Goal: Use online tool/utility: Utilize a website feature to perform a specific function

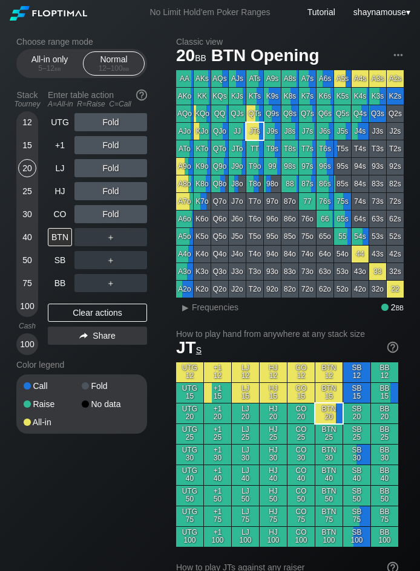
click at [31, 215] on div "30" at bounding box center [27, 214] width 18 height 18
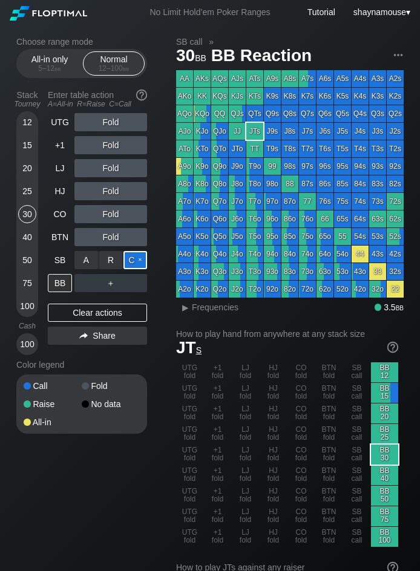
click at [137, 261] on div "C ✕" at bounding box center [135, 260] width 24 height 18
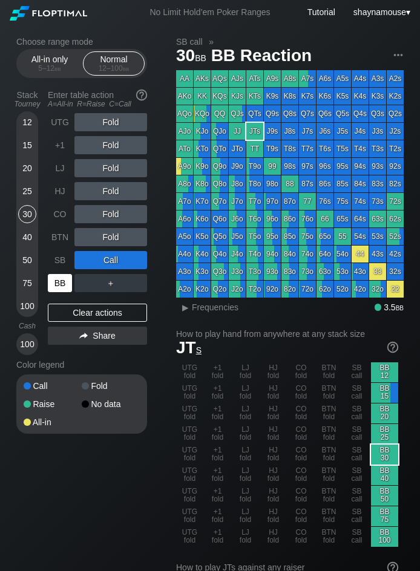
click at [60, 280] on div "BB" at bounding box center [60, 283] width 24 height 18
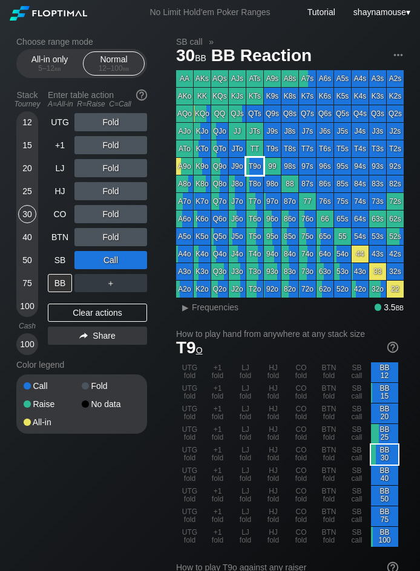
click at [252, 169] on div "T9o" at bounding box center [254, 166] width 17 height 17
click at [211, 304] on span "Frequencies" at bounding box center [215, 308] width 47 height 10
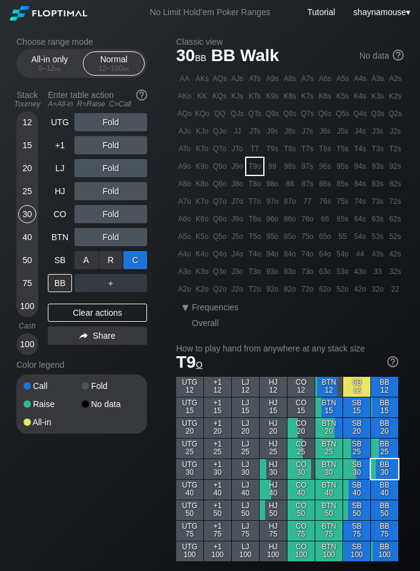
click at [129, 257] on div "C ✕" at bounding box center [135, 260] width 24 height 18
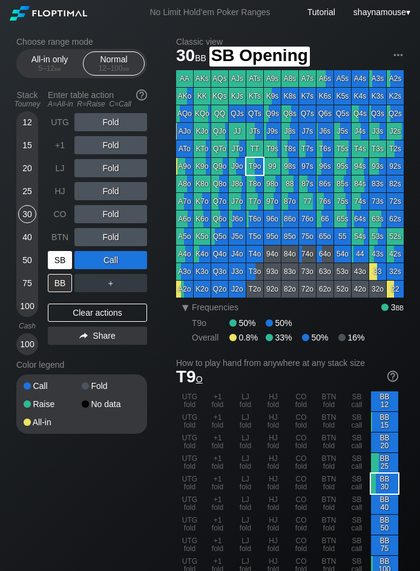
click at [61, 265] on div "SB" at bounding box center [60, 260] width 24 height 18
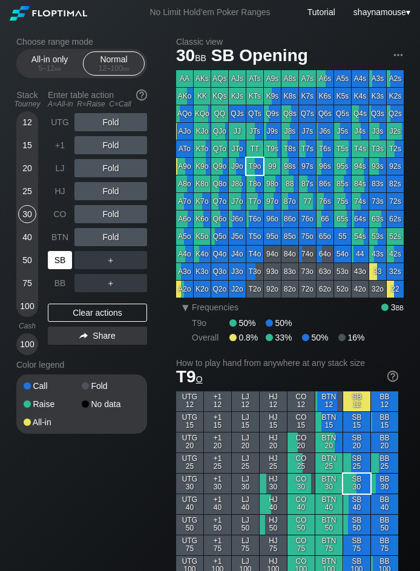
click at [61, 265] on div "SB" at bounding box center [60, 260] width 24 height 18
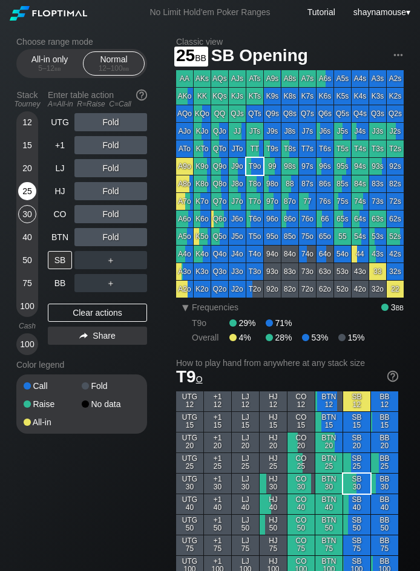
click at [23, 194] on div "25" at bounding box center [27, 191] width 18 height 18
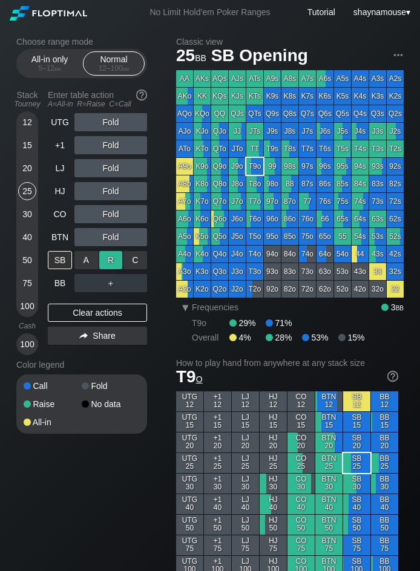
drag, startPoint x: 134, startPoint y: 257, endPoint x: 113, endPoint y: 264, distance: 22.2
click at [134, 257] on div "C ✕" at bounding box center [135, 260] width 24 height 18
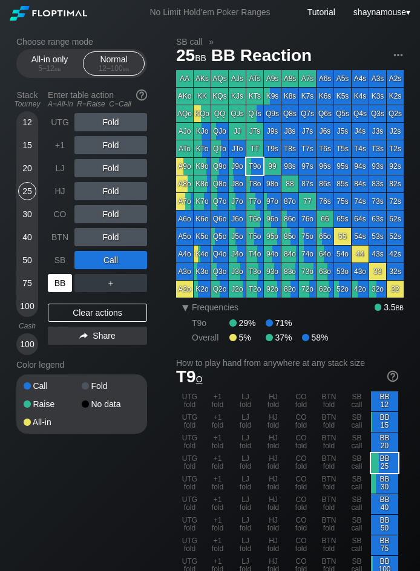
click at [57, 286] on div "BB" at bounding box center [60, 283] width 24 height 18
click at [57, 284] on div "BB" at bounding box center [60, 283] width 24 height 18
click at [56, 285] on div "BB" at bounding box center [60, 283] width 24 height 18
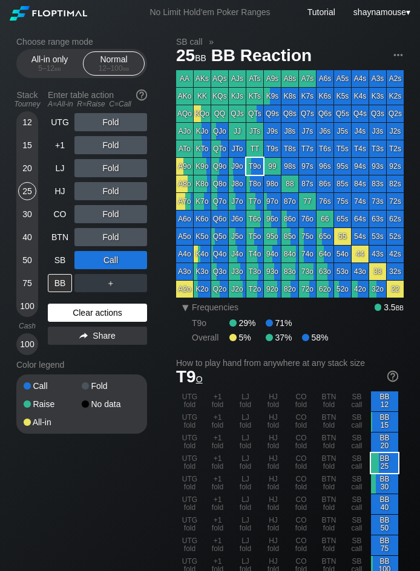
click at [115, 315] on div "Clear actions" at bounding box center [97, 313] width 99 height 18
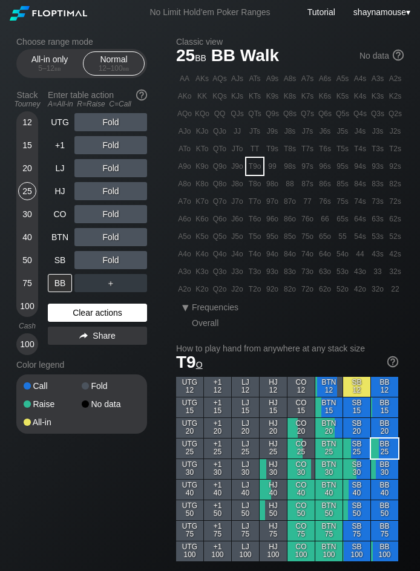
click at [114, 315] on div "Clear actions" at bounding box center [97, 313] width 99 height 18
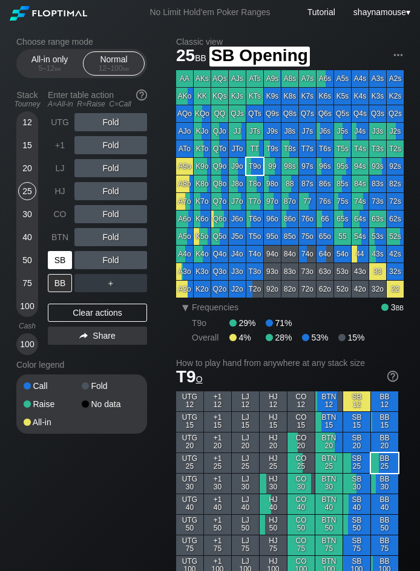
click at [62, 264] on div "SB" at bounding box center [60, 260] width 24 height 18
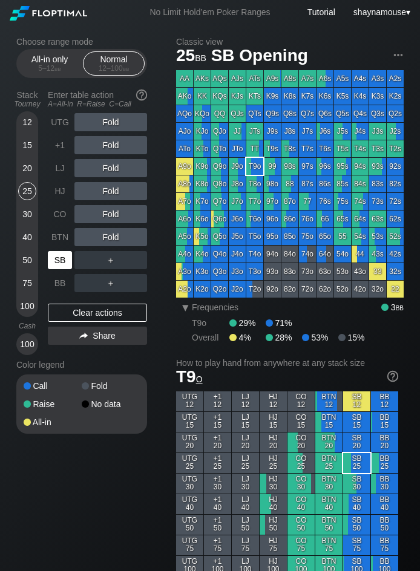
click at [62, 264] on div "SB" at bounding box center [60, 260] width 24 height 18
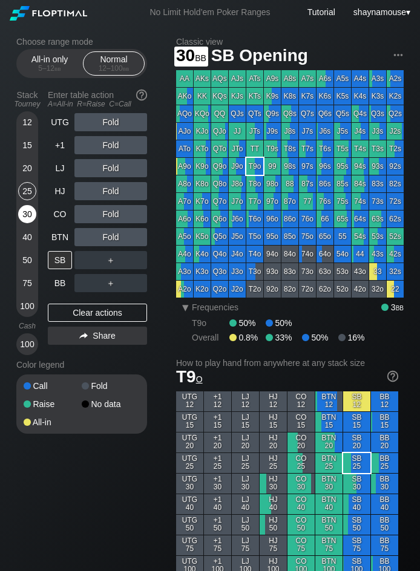
click at [24, 213] on div "30" at bounding box center [27, 214] width 18 height 18
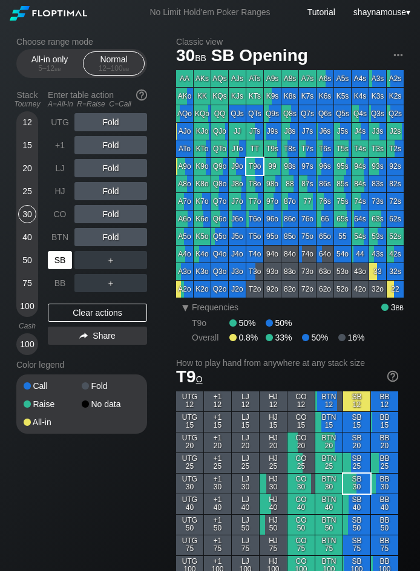
click at [61, 262] on div "SB" at bounding box center [60, 260] width 24 height 18
click at [114, 232] on div "R ✕" at bounding box center [111, 237] width 24 height 18
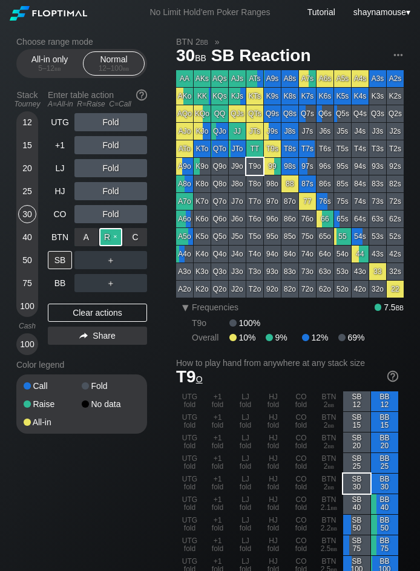
click at [100, 240] on div "R ✕" at bounding box center [111, 237] width 24 height 18
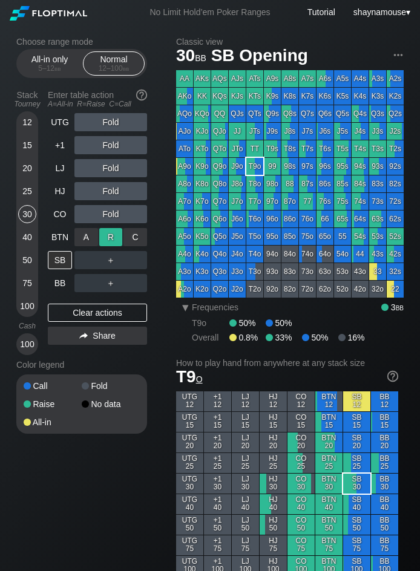
click at [100, 240] on div "R ✕" at bounding box center [111, 237] width 24 height 18
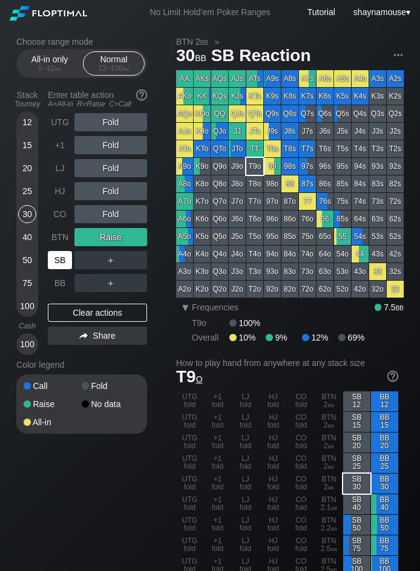
click at [61, 265] on div "SB" at bounding box center [60, 260] width 24 height 18
click at [60, 265] on div "SB" at bounding box center [60, 260] width 24 height 18
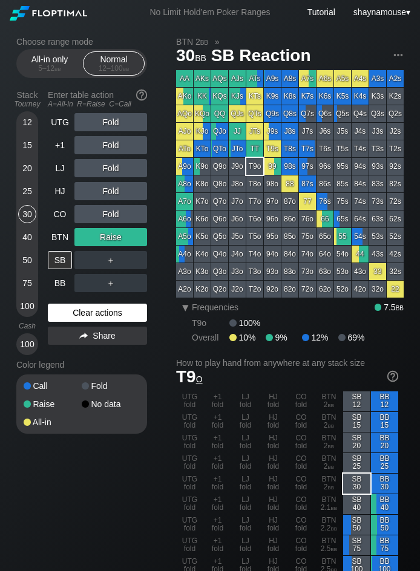
click at [73, 307] on div "Clear actions" at bounding box center [97, 313] width 99 height 18
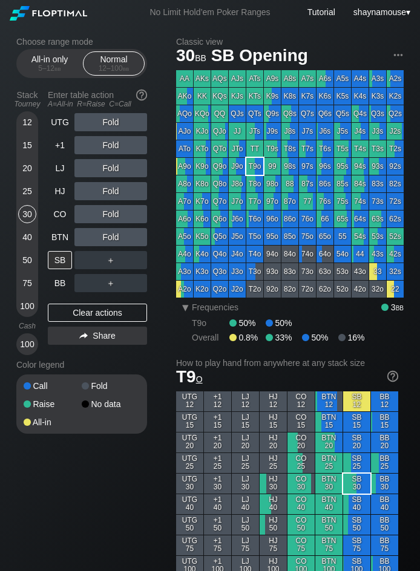
click at [73, 307] on div "Clear actions" at bounding box center [97, 313] width 99 height 18
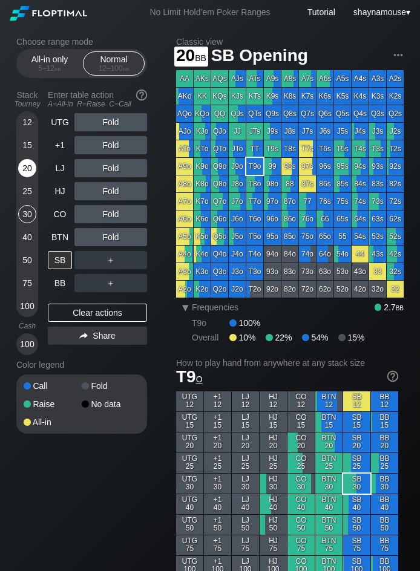
click at [25, 169] on div "20" at bounding box center [27, 168] width 18 height 18
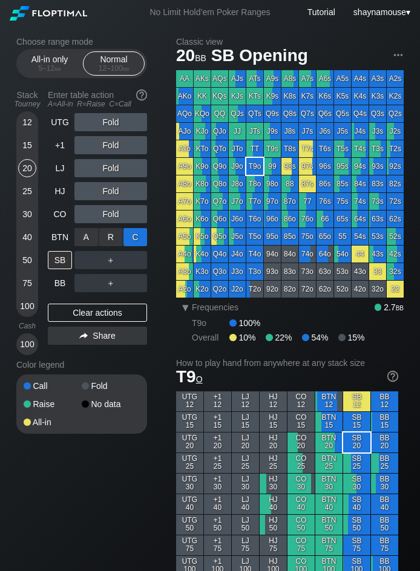
click at [131, 240] on div "C ✕" at bounding box center [135, 237] width 24 height 18
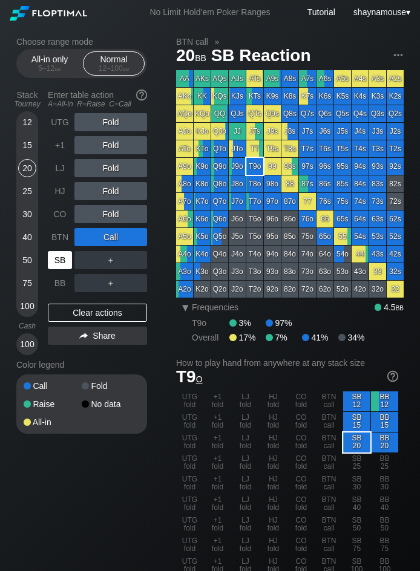
click at [57, 257] on div "SB" at bounding box center [60, 260] width 24 height 18
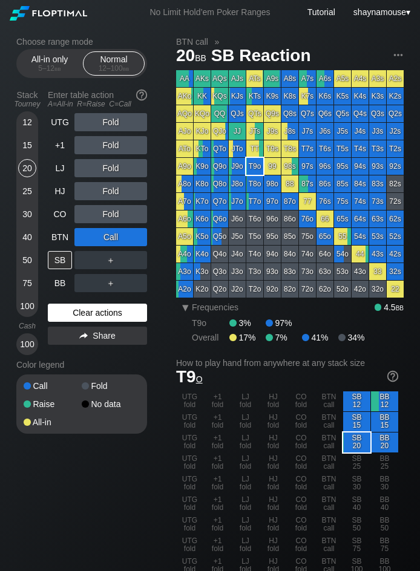
click at [119, 310] on div "Clear actions" at bounding box center [97, 313] width 99 height 18
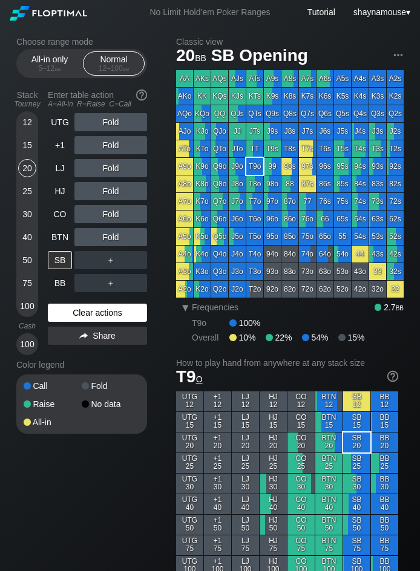
click at [119, 310] on div "Clear actions" at bounding box center [97, 313] width 99 height 18
click at [138, 309] on div "Clear actions" at bounding box center [97, 313] width 99 height 18
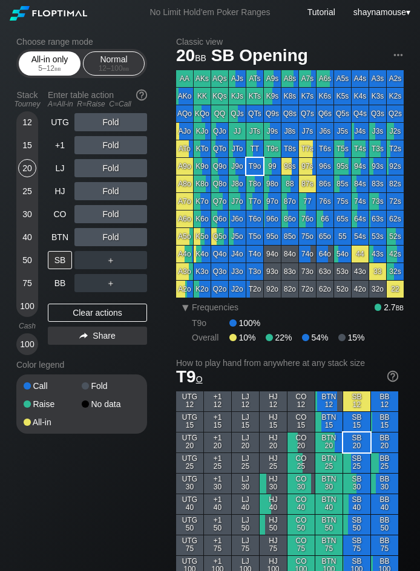
click at [54, 69] on span "bb" at bounding box center [57, 68] width 7 height 8
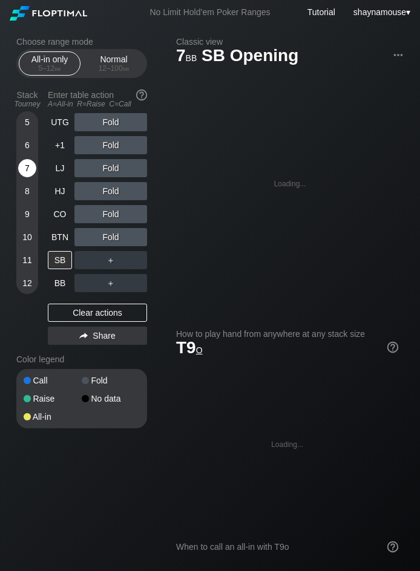
click at [28, 168] on div "7" at bounding box center [27, 168] width 18 height 18
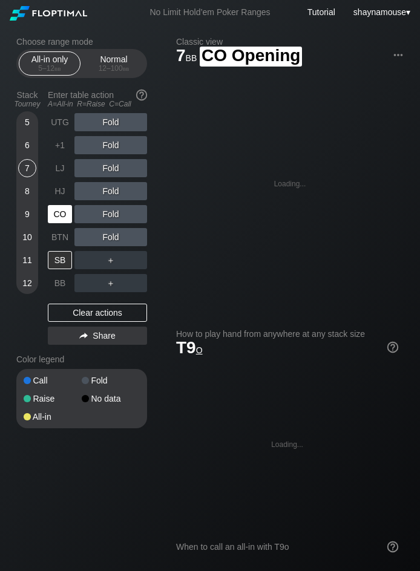
click at [59, 206] on div "CO" at bounding box center [60, 214] width 24 height 18
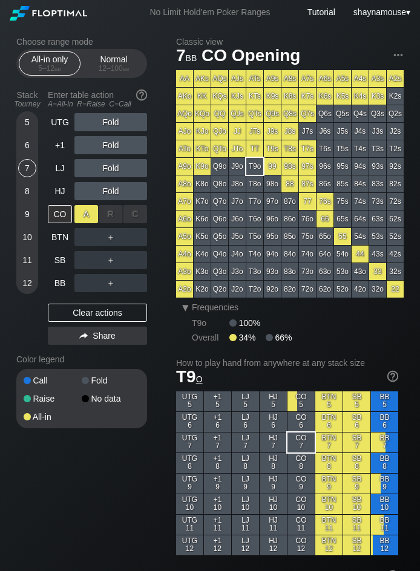
click at [91, 214] on div "A ✕" at bounding box center [86, 214] width 24 height 18
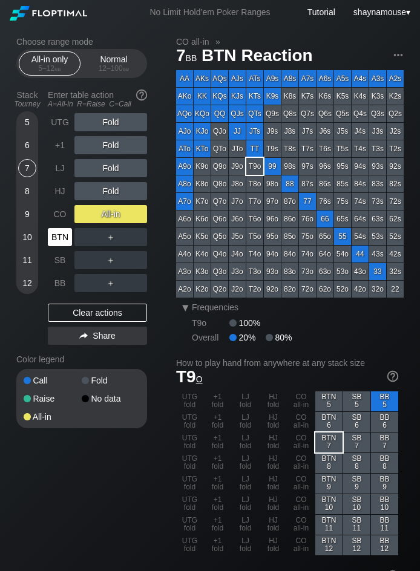
click at [59, 237] on div "BTN" at bounding box center [60, 237] width 24 height 18
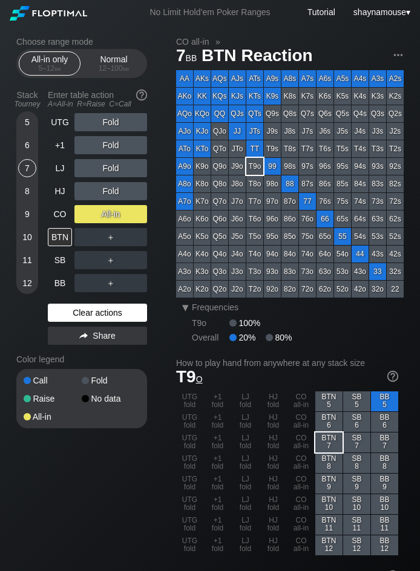
click at [100, 311] on div "Clear actions" at bounding box center [97, 313] width 99 height 18
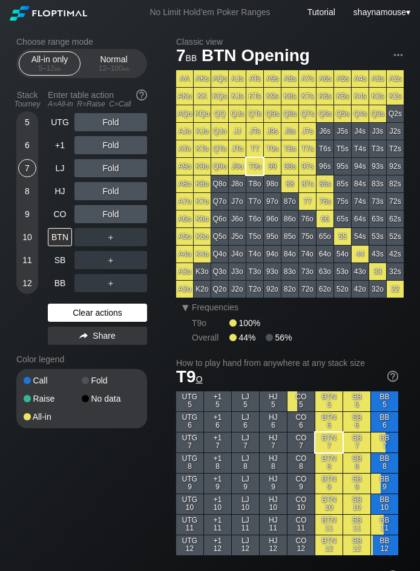
click at [100, 311] on div "Clear actions" at bounding box center [97, 313] width 99 height 18
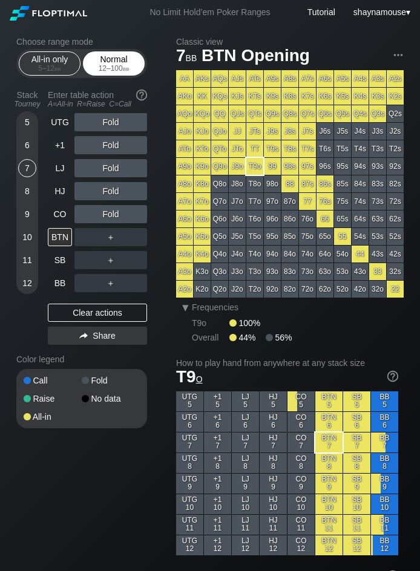
click at [114, 64] on div "Normal 12 – 100 bb" at bounding box center [114, 63] width 56 height 23
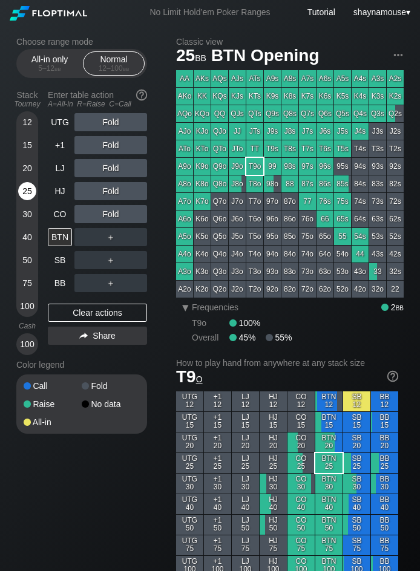
click at [21, 191] on div "25" at bounding box center [27, 191] width 18 height 18
click at [103, 243] on div "R ✕" at bounding box center [111, 237] width 24 height 18
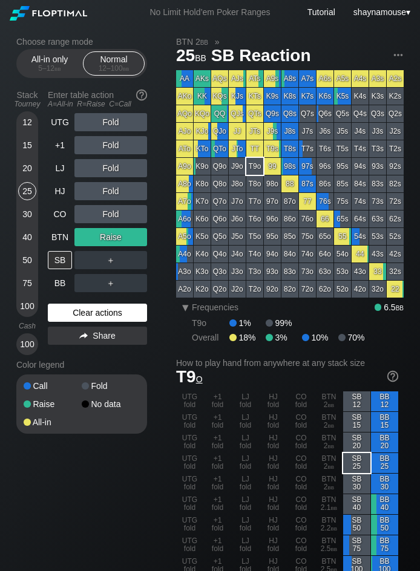
click at [102, 313] on div "Clear actions" at bounding box center [97, 313] width 99 height 18
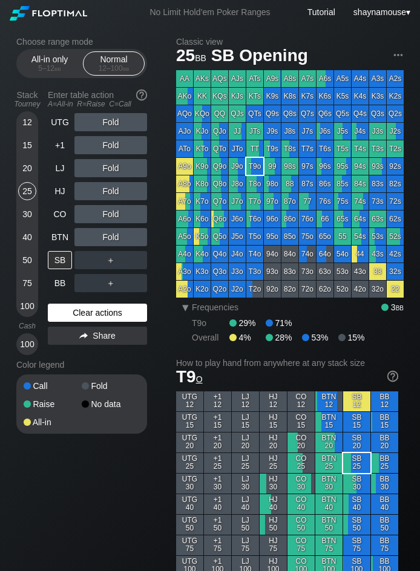
click at [102, 313] on div "Clear actions" at bounding box center [97, 313] width 99 height 18
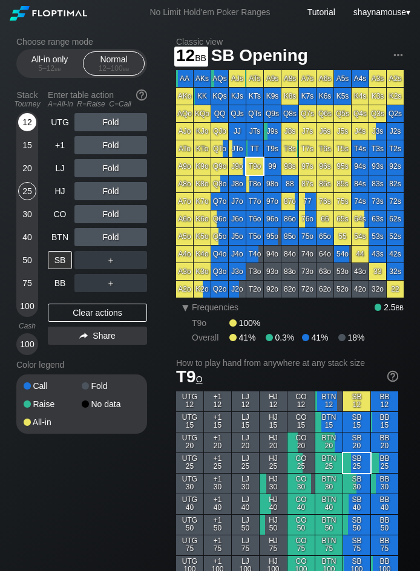
click at [27, 120] on div "12" at bounding box center [27, 122] width 18 height 18
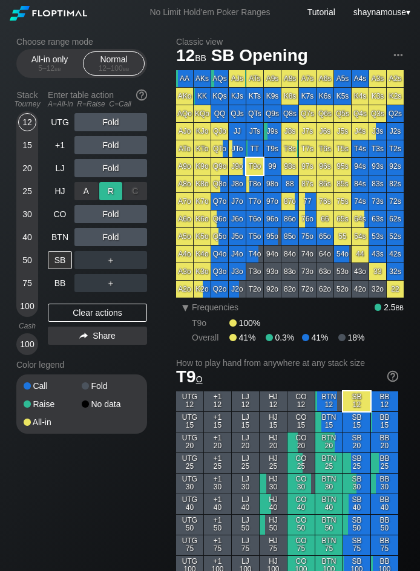
click at [115, 196] on div "R ✕" at bounding box center [111, 191] width 24 height 18
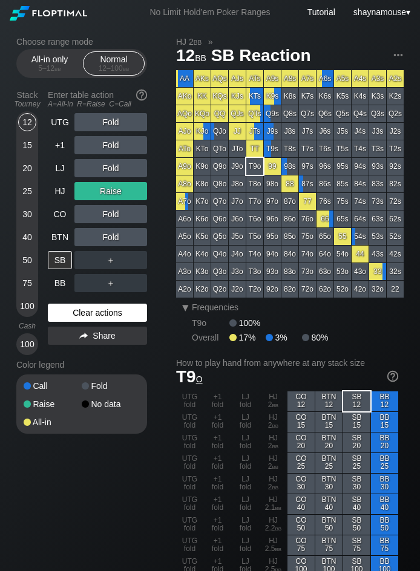
click at [96, 320] on div "Clear actions" at bounding box center [97, 313] width 99 height 18
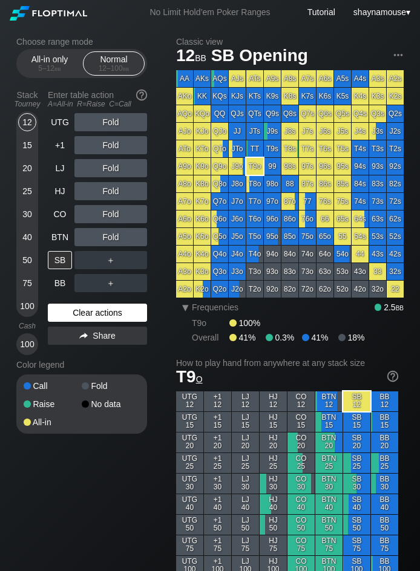
click at [94, 320] on div "Clear actions" at bounding box center [97, 313] width 99 height 18
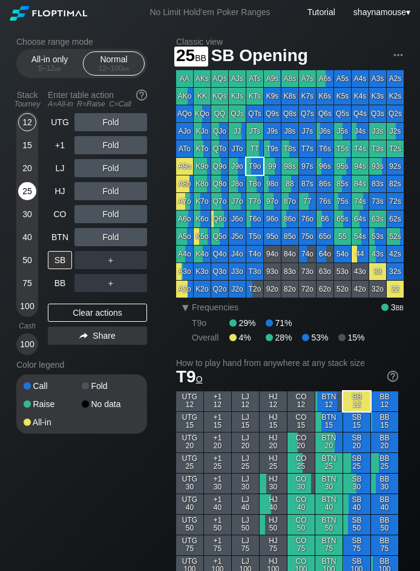
click at [27, 193] on div "25" at bounding box center [27, 191] width 18 height 18
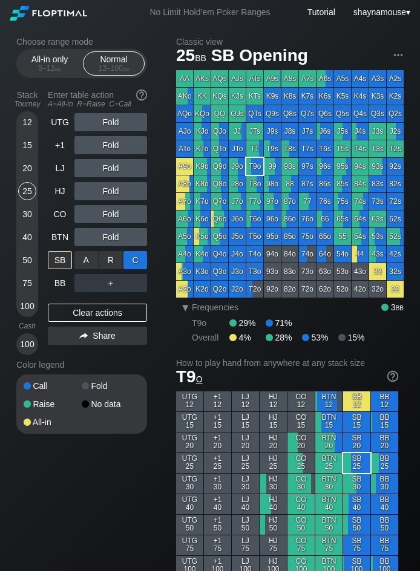
click at [131, 257] on div "C ✕" at bounding box center [135, 260] width 24 height 18
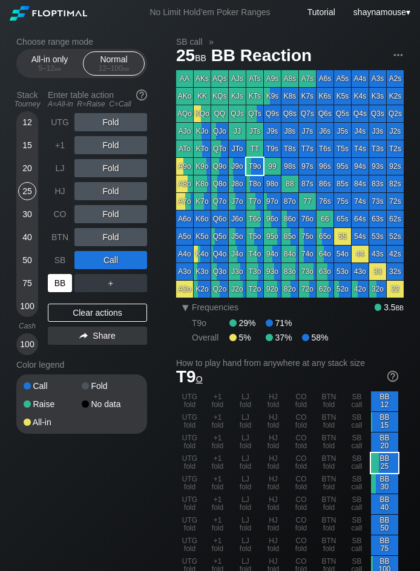
click at [53, 285] on div "BB" at bounding box center [60, 283] width 24 height 18
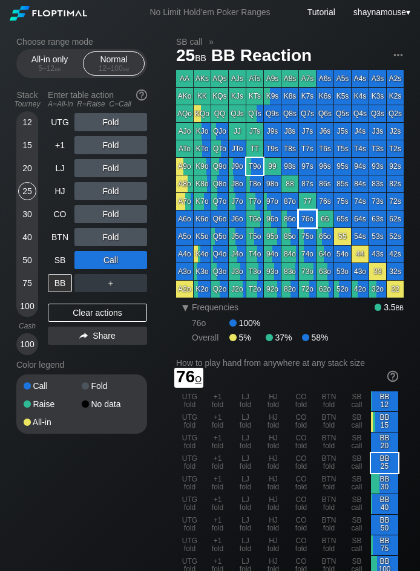
click at [302, 225] on div "76o" at bounding box center [307, 219] width 17 height 17
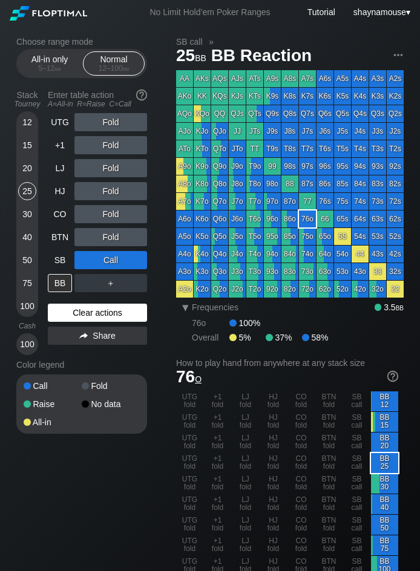
click at [80, 312] on div "Clear actions" at bounding box center [97, 313] width 99 height 18
click at [78, 310] on div "Clear actions" at bounding box center [97, 313] width 99 height 18
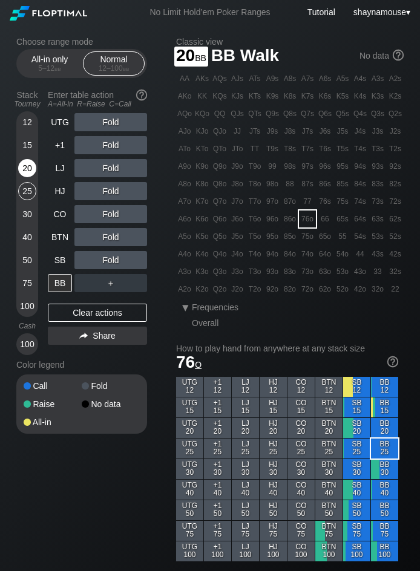
click at [24, 167] on div "20" at bounding box center [27, 168] width 18 height 18
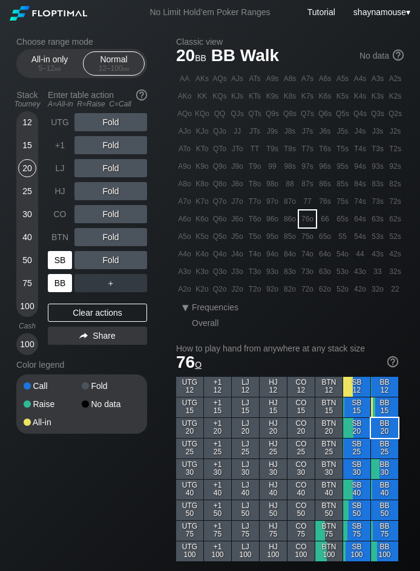
click at [61, 267] on div "SB" at bounding box center [60, 260] width 24 height 18
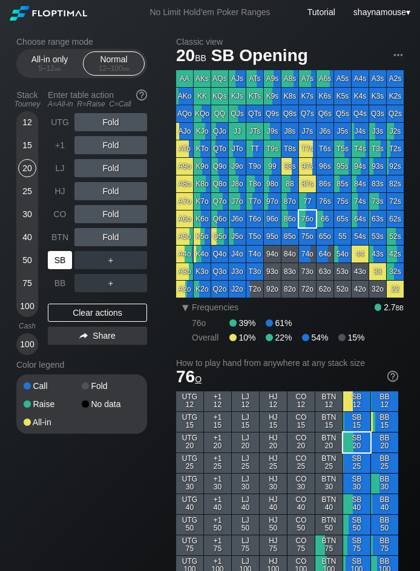
click at [61, 267] on div "SB" at bounding box center [60, 260] width 24 height 18
click at [111, 194] on div "R ✕" at bounding box center [111, 191] width 24 height 18
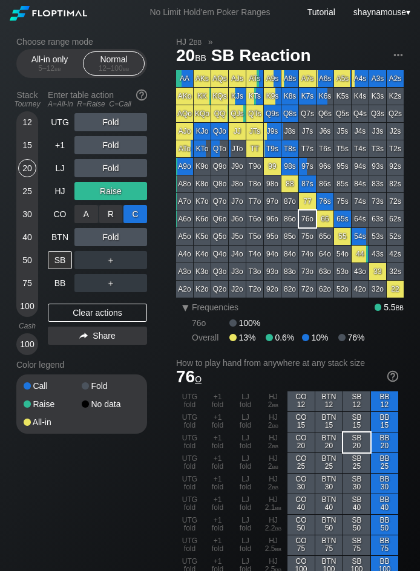
click at [133, 214] on div "C ✕" at bounding box center [135, 214] width 24 height 18
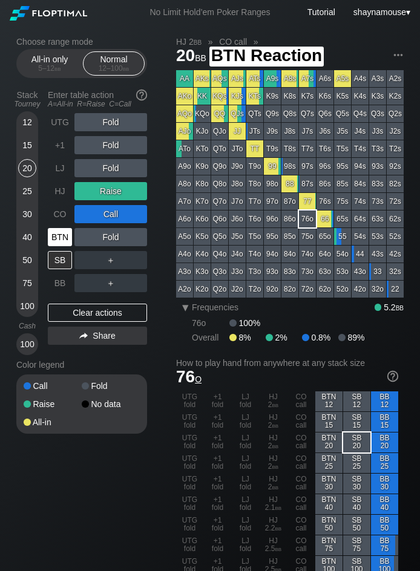
click at [56, 237] on div "BTN" at bounding box center [60, 237] width 24 height 18
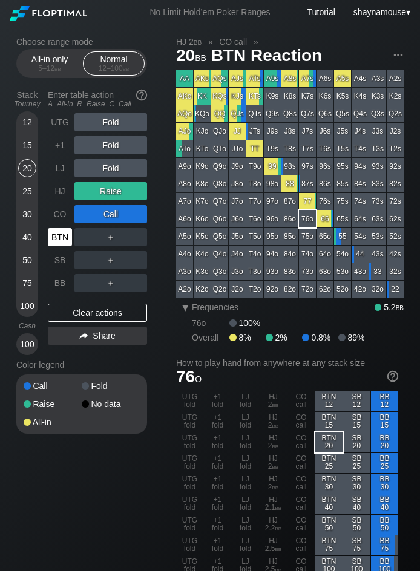
click at [56, 237] on div "BTN" at bounding box center [60, 237] width 24 height 18
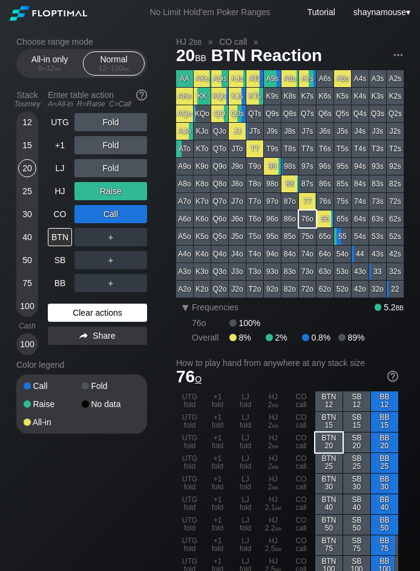
click at [131, 311] on div "Clear actions" at bounding box center [97, 313] width 99 height 18
click at [130, 310] on div "Clear actions" at bounding box center [97, 313] width 99 height 18
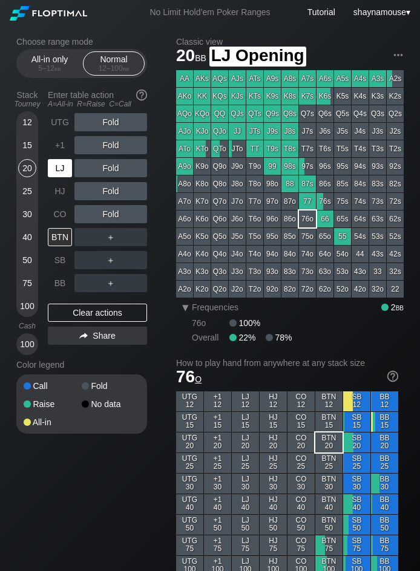
click at [60, 174] on div "LJ" at bounding box center [60, 168] width 24 height 18
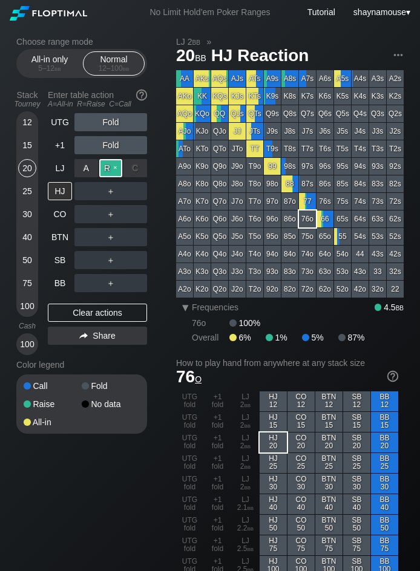
click at [109, 171] on div "R ✕" at bounding box center [111, 168] width 24 height 18
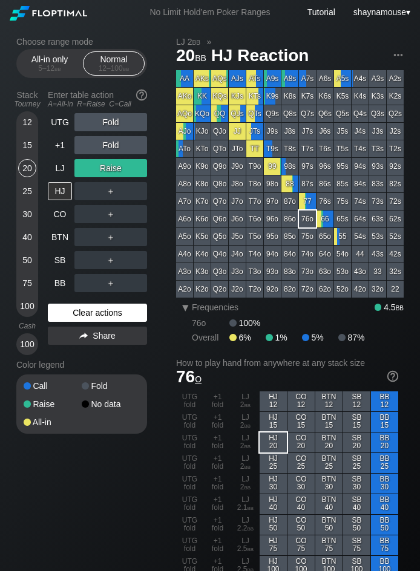
click at [83, 309] on div "Clear actions" at bounding box center [97, 313] width 99 height 18
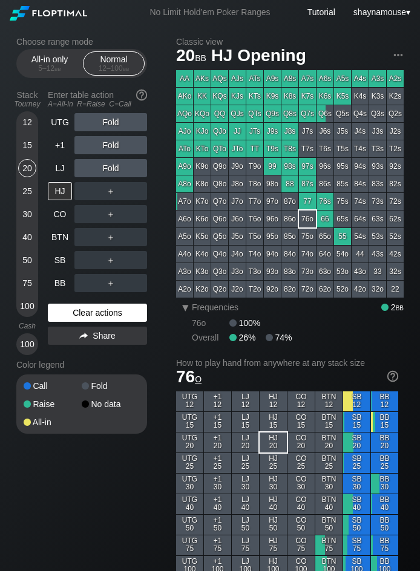
click at [83, 309] on div "Clear actions" at bounding box center [97, 313] width 99 height 18
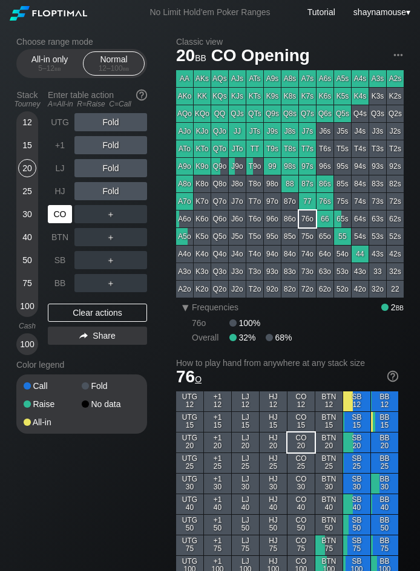
click at [65, 209] on div "CO" at bounding box center [60, 214] width 24 height 18
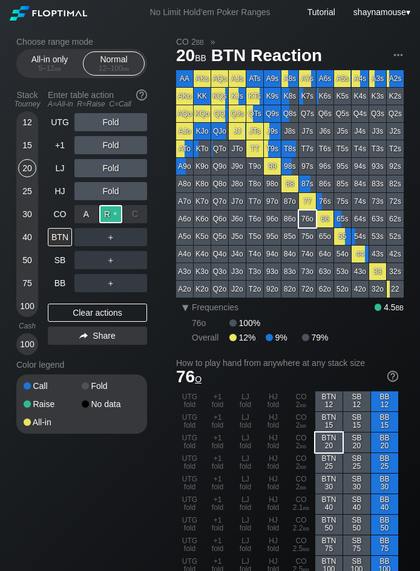
click at [117, 221] on div "R ✕" at bounding box center [111, 214] width 24 height 18
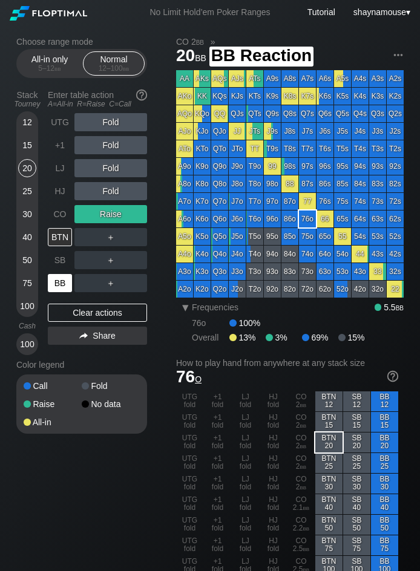
click at [59, 282] on div "BB" at bounding box center [60, 283] width 24 height 18
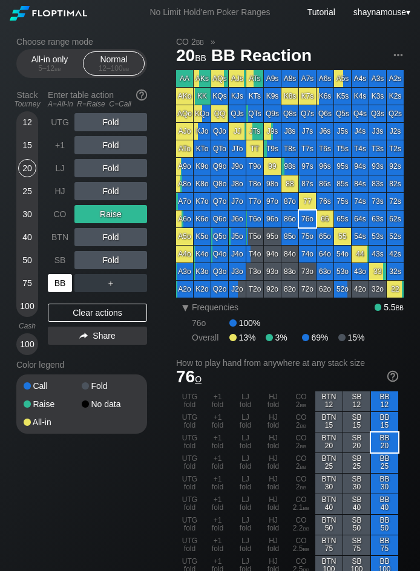
click at [59, 282] on div "BB" at bounding box center [60, 283] width 24 height 18
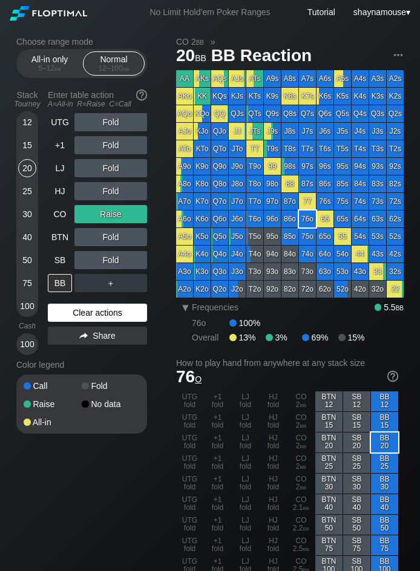
click at [72, 312] on div "Clear actions" at bounding box center [97, 313] width 99 height 18
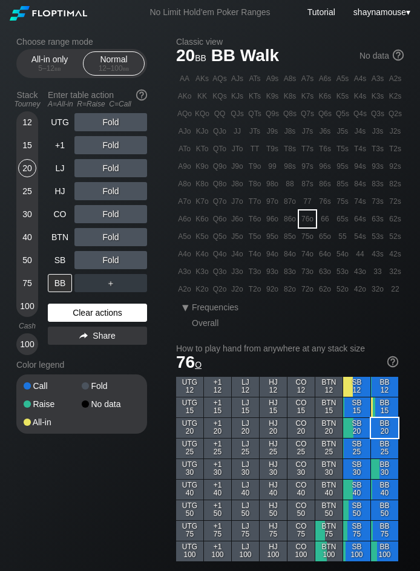
click at [70, 309] on div "Clear actions" at bounding box center [97, 313] width 99 height 18
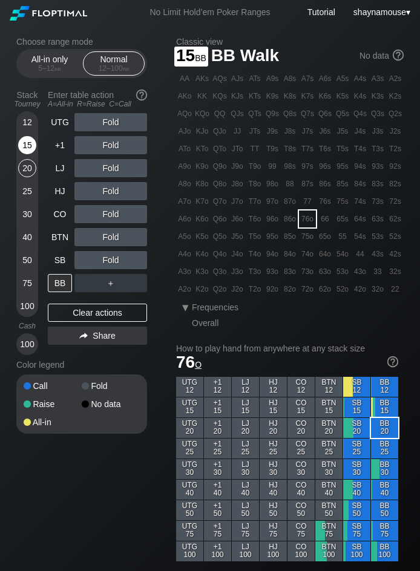
click at [31, 158] on div "15" at bounding box center [27, 147] width 18 height 23
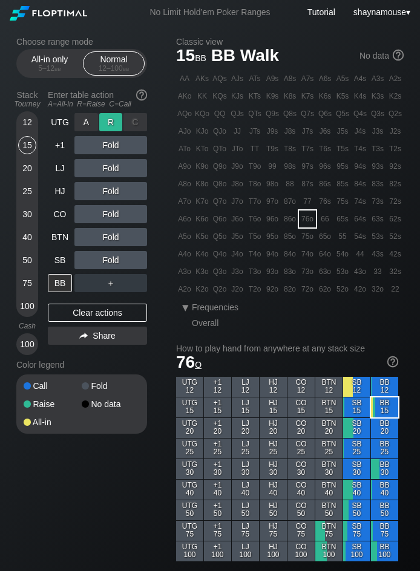
drag, startPoint x: 100, startPoint y: 130, endPoint x: 110, endPoint y: 126, distance: 10.6
click at [110, 126] on div "R ✕" at bounding box center [111, 122] width 24 height 18
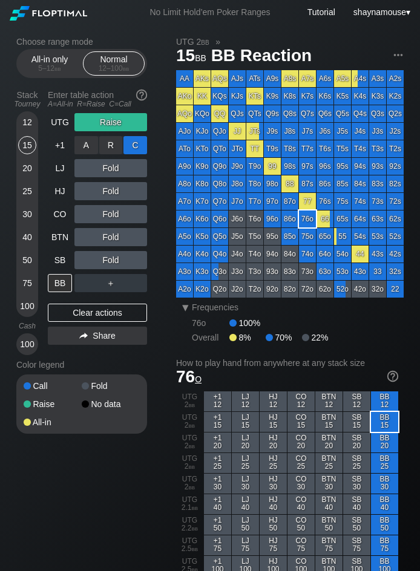
click at [136, 143] on div "C ✕" at bounding box center [135, 145] width 24 height 18
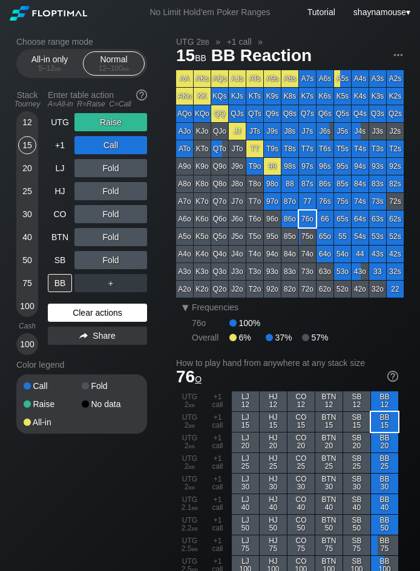
click at [137, 313] on div "Clear actions" at bounding box center [97, 313] width 99 height 18
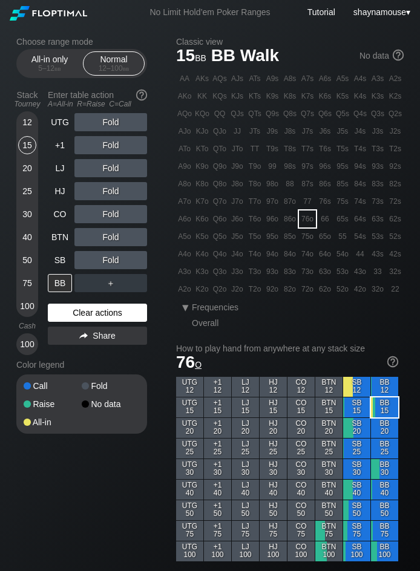
click at [137, 313] on div "Clear actions" at bounding box center [97, 313] width 99 height 18
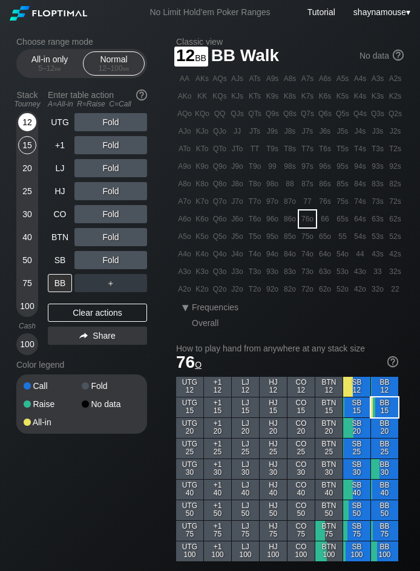
click at [26, 123] on div "12" at bounding box center [27, 122] width 18 height 18
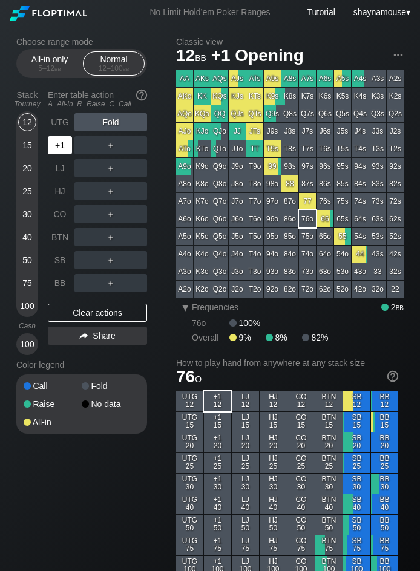
click at [60, 149] on div "+1" at bounding box center [60, 145] width 24 height 18
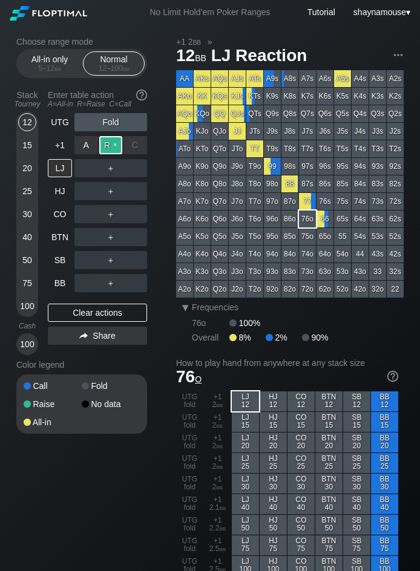
click at [105, 145] on div "R ✕" at bounding box center [111, 145] width 24 height 18
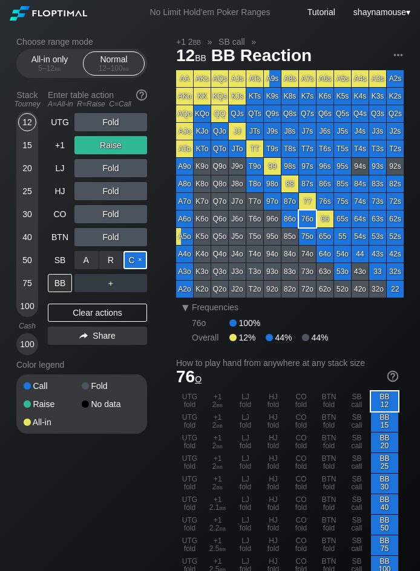
click at [130, 263] on div "C ✕" at bounding box center [135, 260] width 24 height 18
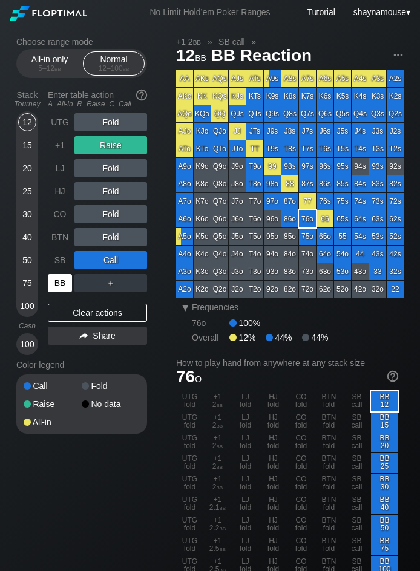
click at [61, 287] on div "BB" at bounding box center [60, 283] width 24 height 18
click at [108, 322] on div "UTG Fold +1 Raise LJ Fold HJ Fold CO Fold BTN Fold SB Call BB ＋ Clear actions S…" at bounding box center [97, 234] width 99 height 242
click at [105, 322] on div "UTG Fold +1 Raise LJ Fold HJ Fold CO Fold BTN Fold SB Call BB ＋ Clear actions S…" at bounding box center [97, 234] width 99 height 242
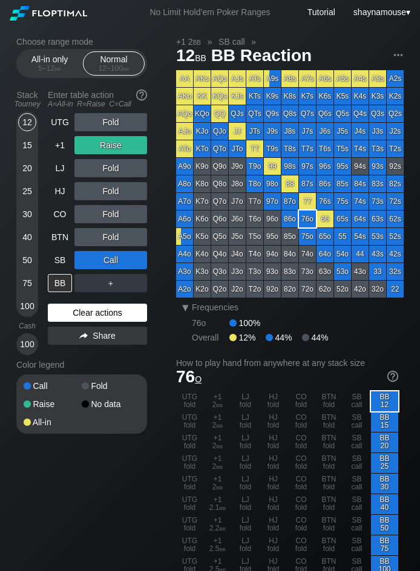
drag, startPoint x: 105, startPoint y: 322, endPoint x: 100, endPoint y: 315, distance: 8.7
click at [103, 319] on div "Clear actions" at bounding box center [97, 313] width 99 height 18
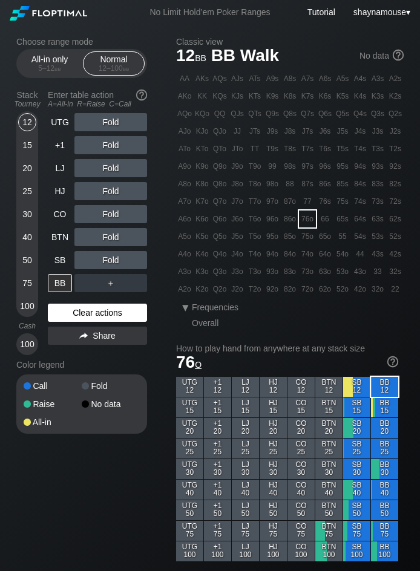
click at [101, 314] on div "Clear actions" at bounding box center [97, 313] width 99 height 18
click at [101, 315] on div "Clear actions" at bounding box center [97, 313] width 99 height 18
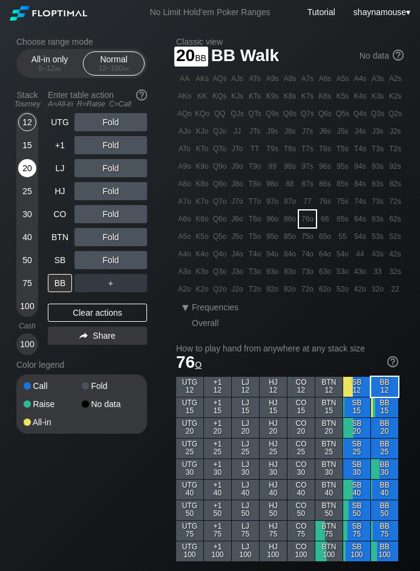
click at [31, 174] on div "20" at bounding box center [27, 168] width 18 height 18
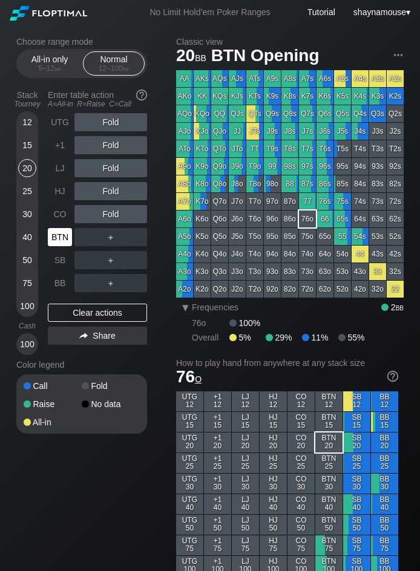
drag, startPoint x: 54, startPoint y: 238, endPoint x: 62, endPoint y: 240, distance: 8.1
click at [55, 238] on div "BTN" at bounding box center [60, 237] width 24 height 18
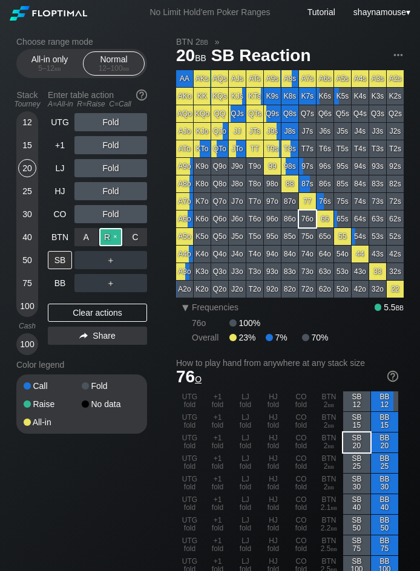
click at [100, 238] on div "R ✕" at bounding box center [111, 237] width 24 height 18
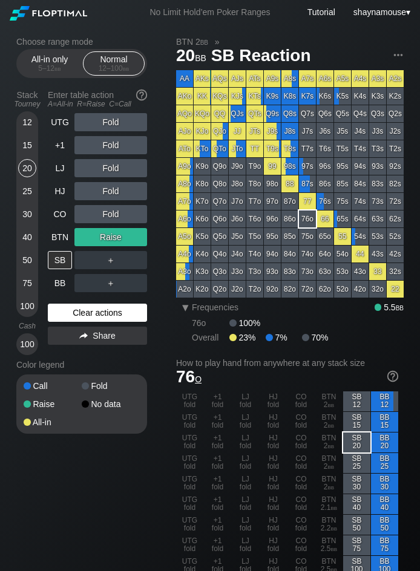
click at [81, 310] on div "Clear actions" at bounding box center [97, 313] width 99 height 18
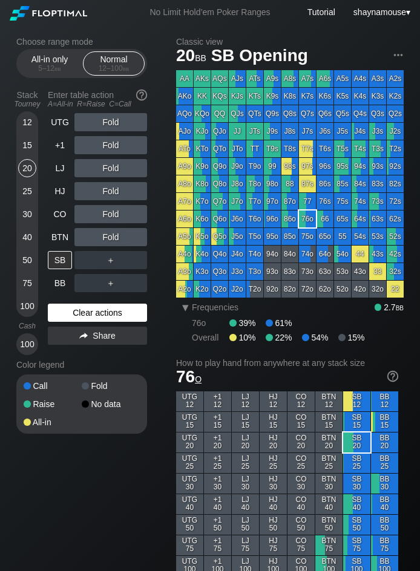
click at [81, 310] on div "Clear actions" at bounding box center [97, 313] width 99 height 18
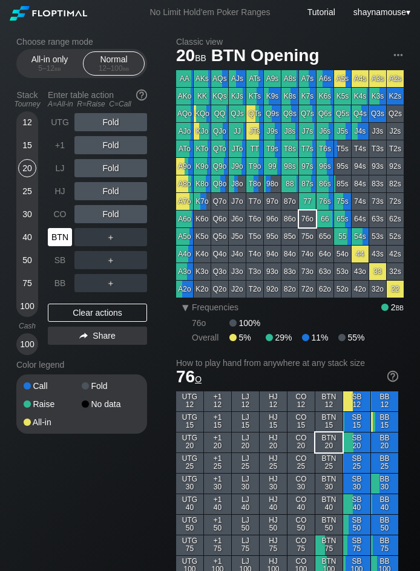
click at [63, 237] on div "BTN" at bounding box center [60, 237] width 24 height 18
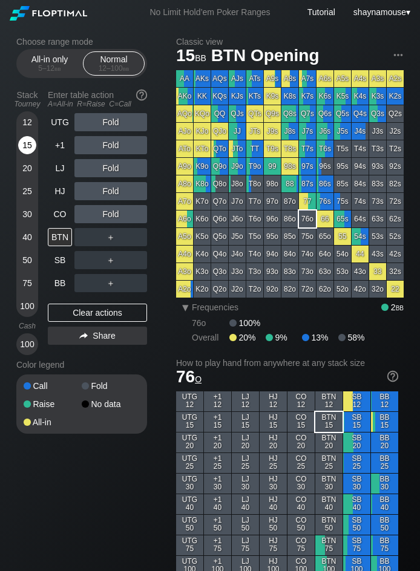
click at [32, 149] on div "15" at bounding box center [27, 145] width 18 height 18
click at [32, 148] on div "15" at bounding box center [27, 145] width 18 height 18
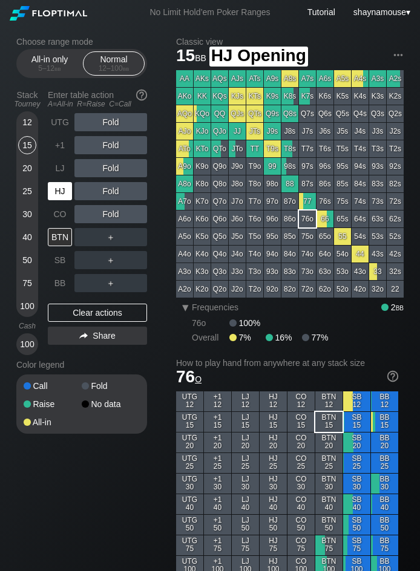
click at [59, 198] on div "HJ" at bounding box center [60, 191] width 24 height 18
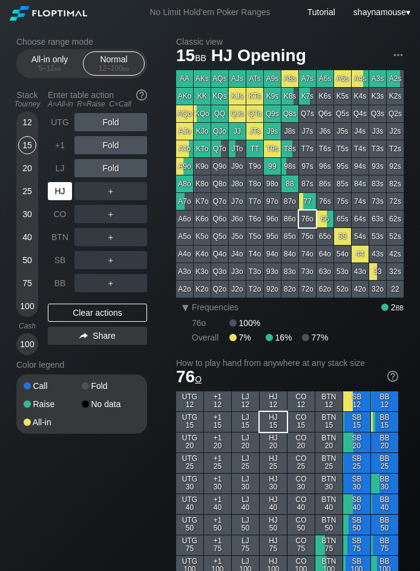
click at [58, 198] on div "HJ" at bounding box center [60, 191] width 24 height 18
click at [111, 191] on div "R ✕" at bounding box center [111, 191] width 24 height 18
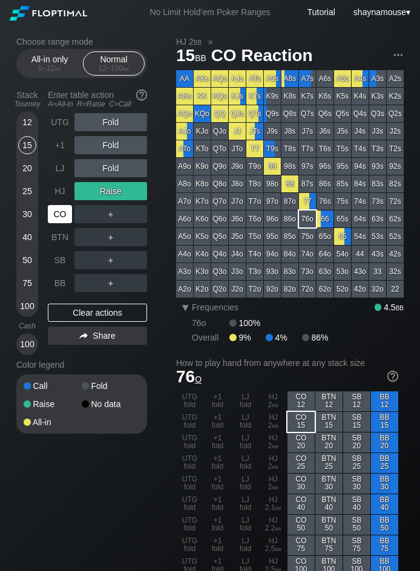
click at [61, 213] on div "CO" at bounding box center [60, 214] width 24 height 18
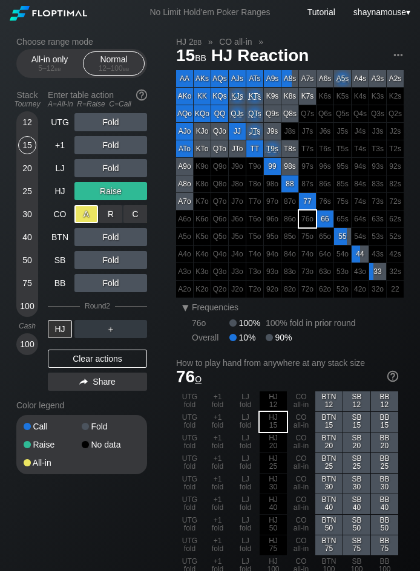
click at [82, 218] on div "A ✕" at bounding box center [86, 214] width 24 height 18
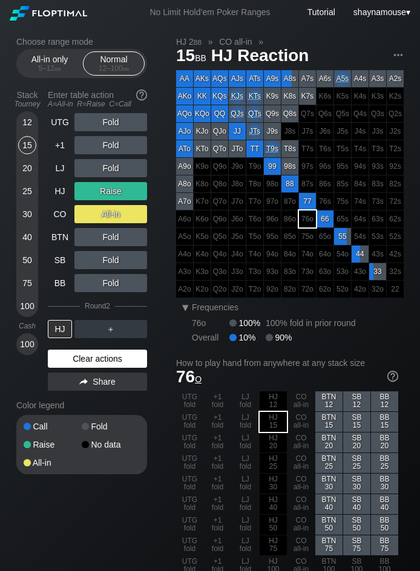
click at [88, 360] on div "Clear actions" at bounding box center [97, 359] width 99 height 18
click at [90, 396] on div "Color legend" at bounding box center [81, 405] width 131 height 19
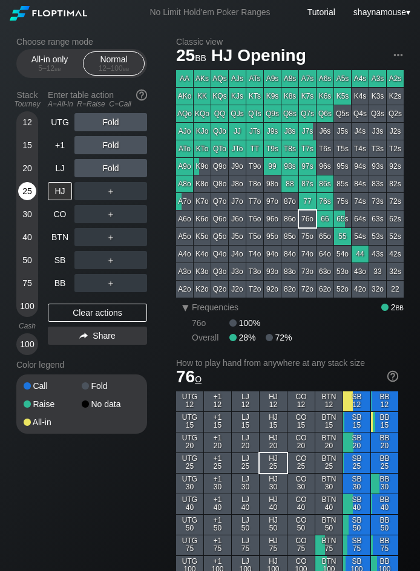
click at [22, 197] on div "25" at bounding box center [27, 191] width 18 height 18
click at [113, 218] on div "R ✕" at bounding box center [111, 214] width 24 height 18
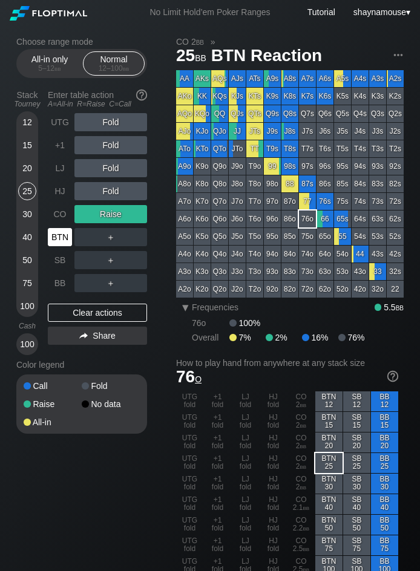
click at [62, 240] on div "BTN" at bounding box center [60, 237] width 24 height 18
click at [62, 241] on div "BTN" at bounding box center [60, 237] width 24 height 18
click at [63, 241] on div "BTN" at bounding box center [60, 237] width 24 height 18
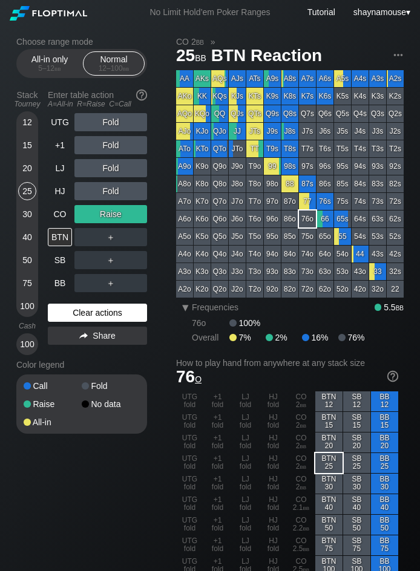
click at [94, 314] on div "Clear actions" at bounding box center [97, 313] width 99 height 18
click at [93, 313] on div "Clear actions" at bounding box center [97, 313] width 99 height 18
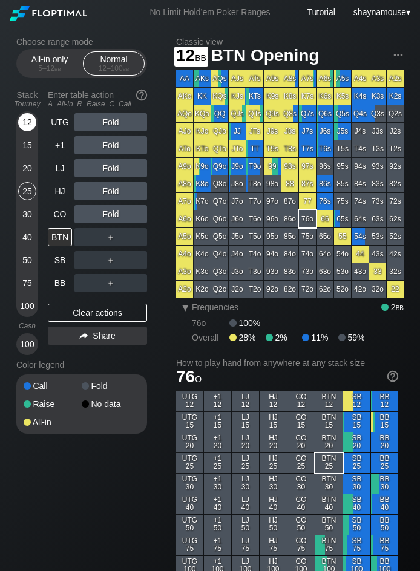
click at [19, 125] on div "12" at bounding box center [27, 122] width 18 height 18
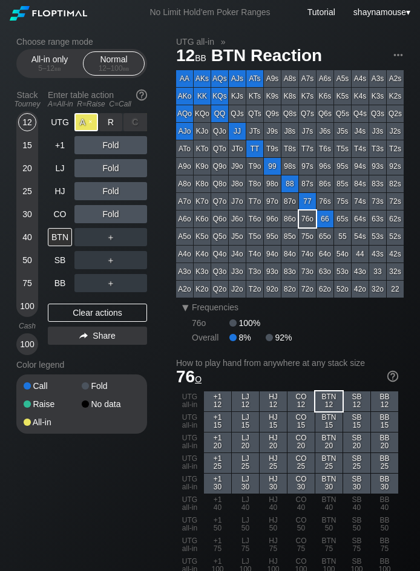
click at [79, 126] on div "A ✕" at bounding box center [86, 122] width 24 height 18
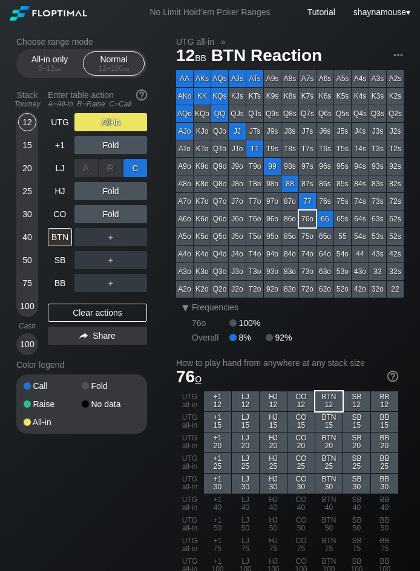
click at [136, 169] on div "C ✕" at bounding box center [135, 168] width 24 height 18
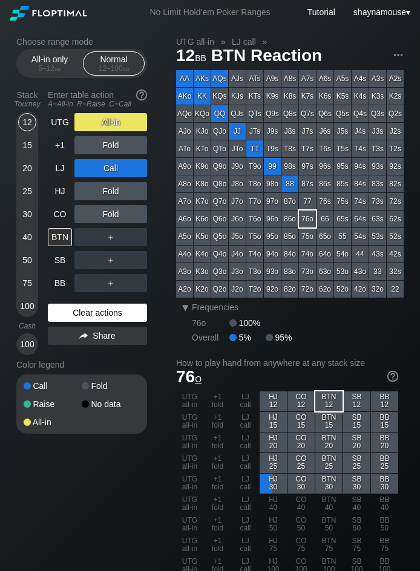
click at [103, 312] on div "Clear actions" at bounding box center [97, 313] width 99 height 18
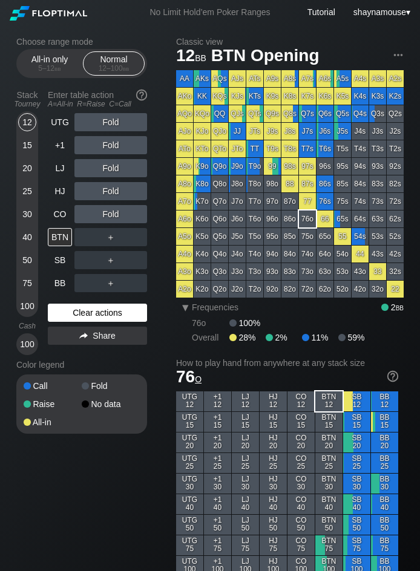
click at [102, 315] on div "Clear actions" at bounding box center [97, 313] width 99 height 18
click at [101, 315] on div "Clear actions" at bounding box center [97, 313] width 99 height 18
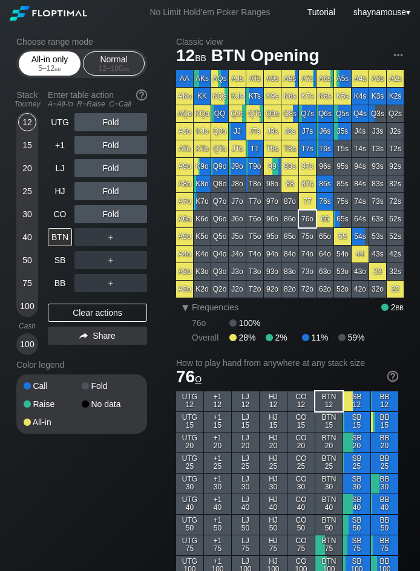
click at [33, 61] on div "All-in only 5 – 12 bb" at bounding box center [50, 63] width 56 height 23
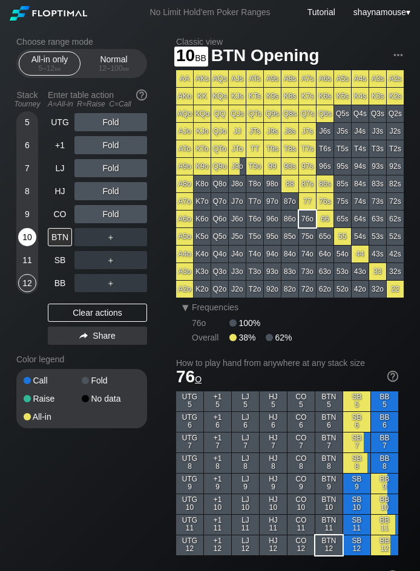
click at [31, 239] on div "10" at bounding box center [27, 237] width 18 height 18
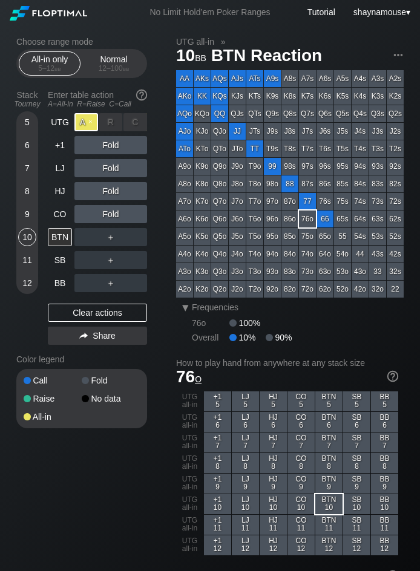
click at [80, 122] on div "A ✕" at bounding box center [86, 122] width 24 height 18
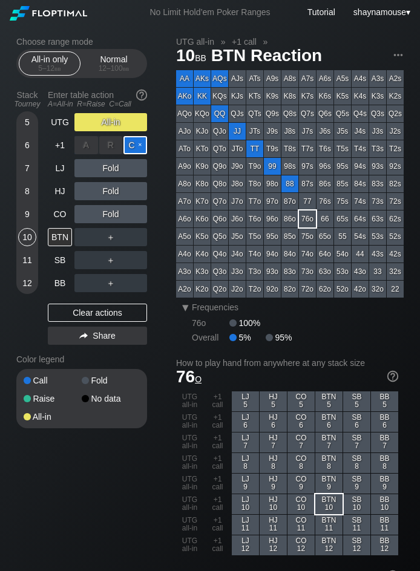
click at [139, 146] on div "C ✕" at bounding box center [135, 145] width 24 height 18
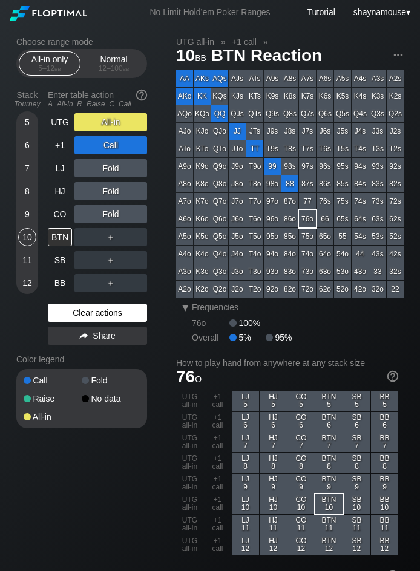
click at [95, 309] on div "Clear actions" at bounding box center [97, 313] width 99 height 18
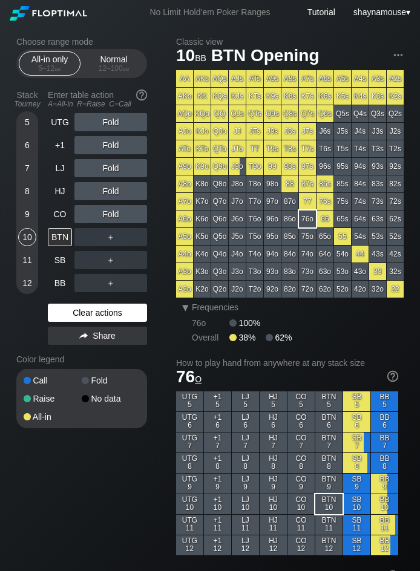
click at [95, 309] on div "Clear actions" at bounding box center [97, 313] width 99 height 18
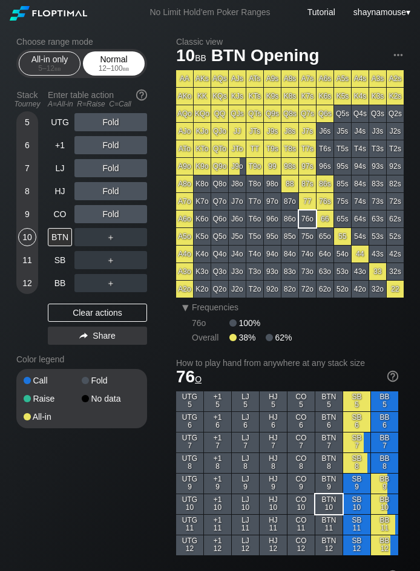
click at [105, 68] on div "12 – 100 bb" at bounding box center [113, 68] width 51 height 8
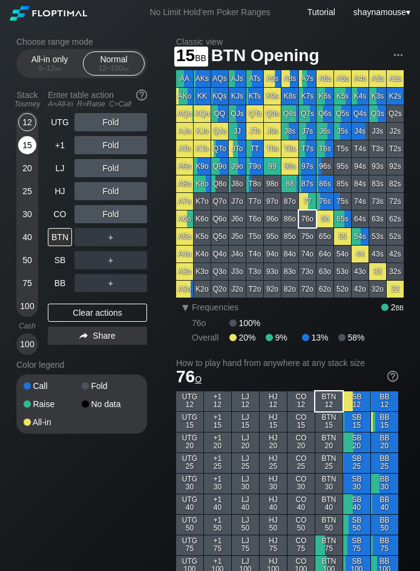
click at [21, 145] on div "15" at bounding box center [27, 145] width 18 height 18
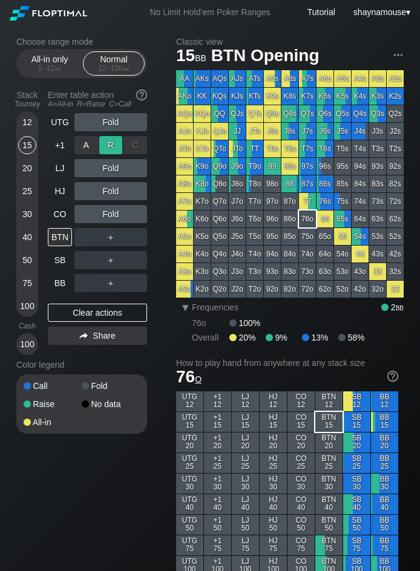
click at [103, 149] on div "R ✕" at bounding box center [111, 145] width 24 height 18
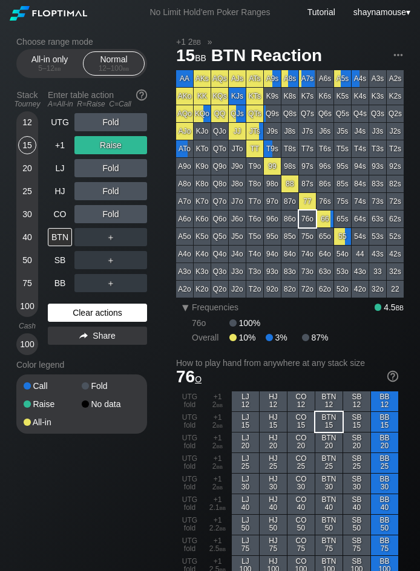
click at [127, 312] on div "Clear actions" at bounding box center [97, 313] width 99 height 18
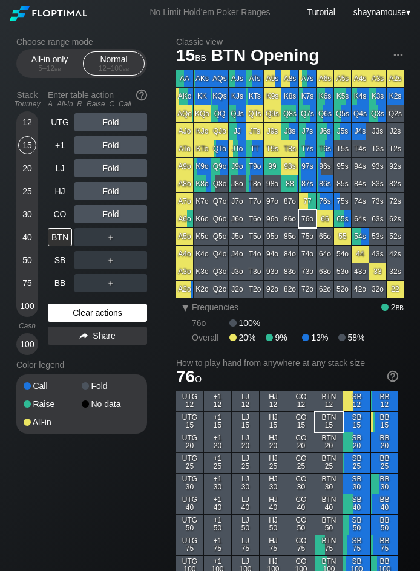
click at [124, 311] on div "Clear actions" at bounding box center [97, 313] width 99 height 18
click at [124, 303] on div "UTG Fold +1 Fold LJ Fold HJ Fold CO Fold BTN ＋ SB ＋ BB ＋ Clear actions Share" at bounding box center [97, 234] width 99 height 242
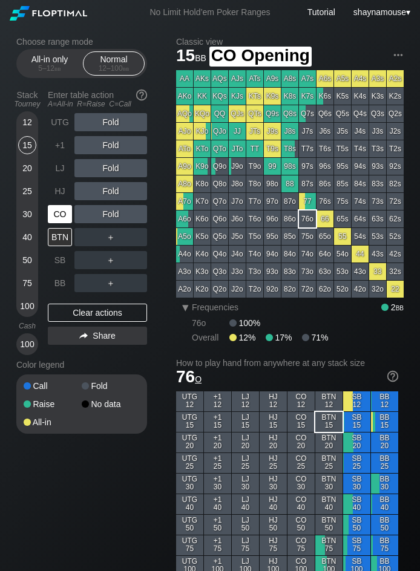
click at [65, 222] on div "CO" at bounding box center [60, 214] width 24 height 18
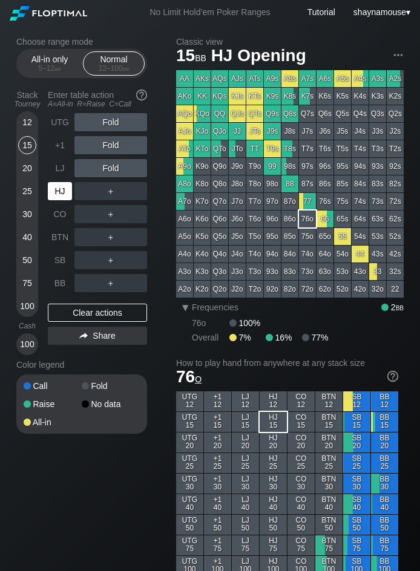
click at [58, 191] on div "HJ" at bounding box center [60, 191] width 24 height 18
click at [103, 195] on div "R ✕" at bounding box center [111, 191] width 24 height 18
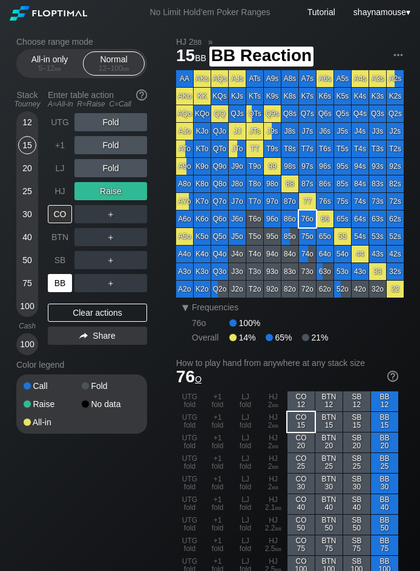
click at [56, 277] on div "BB" at bounding box center [60, 283] width 24 height 18
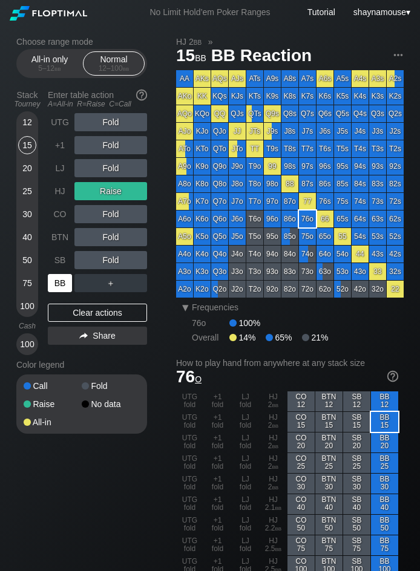
click at [56, 277] on div "BB" at bounding box center [60, 283] width 24 height 18
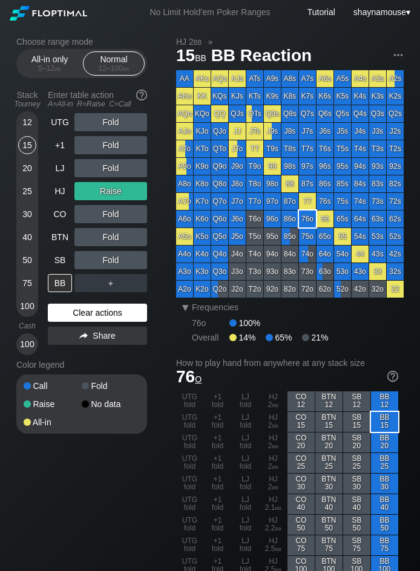
click at [96, 319] on div "Clear actions" at bounding box center [97, 313] width 99 height 18
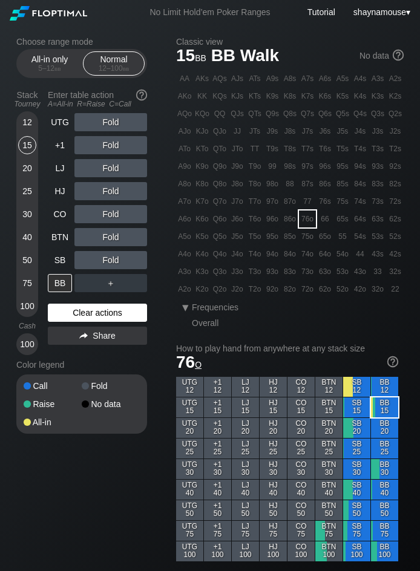
click at [96, 318] on div "Clear actions" at bounding box center [97, 313] width 99 height 18
